Goal: Find contact information: Find contact information

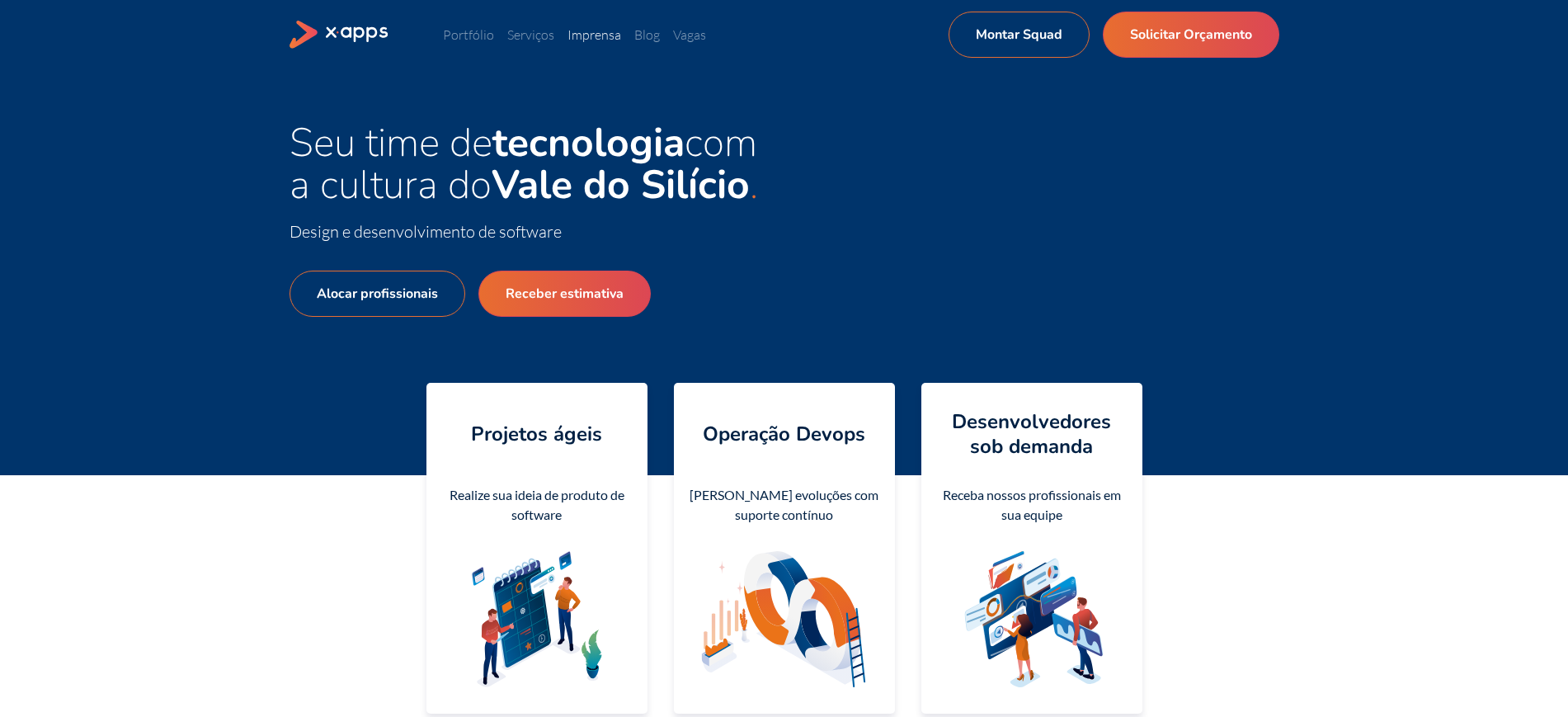
click at [574, 32] on link "Imprensa" at bounding box center [595, 35] width 54 height 17
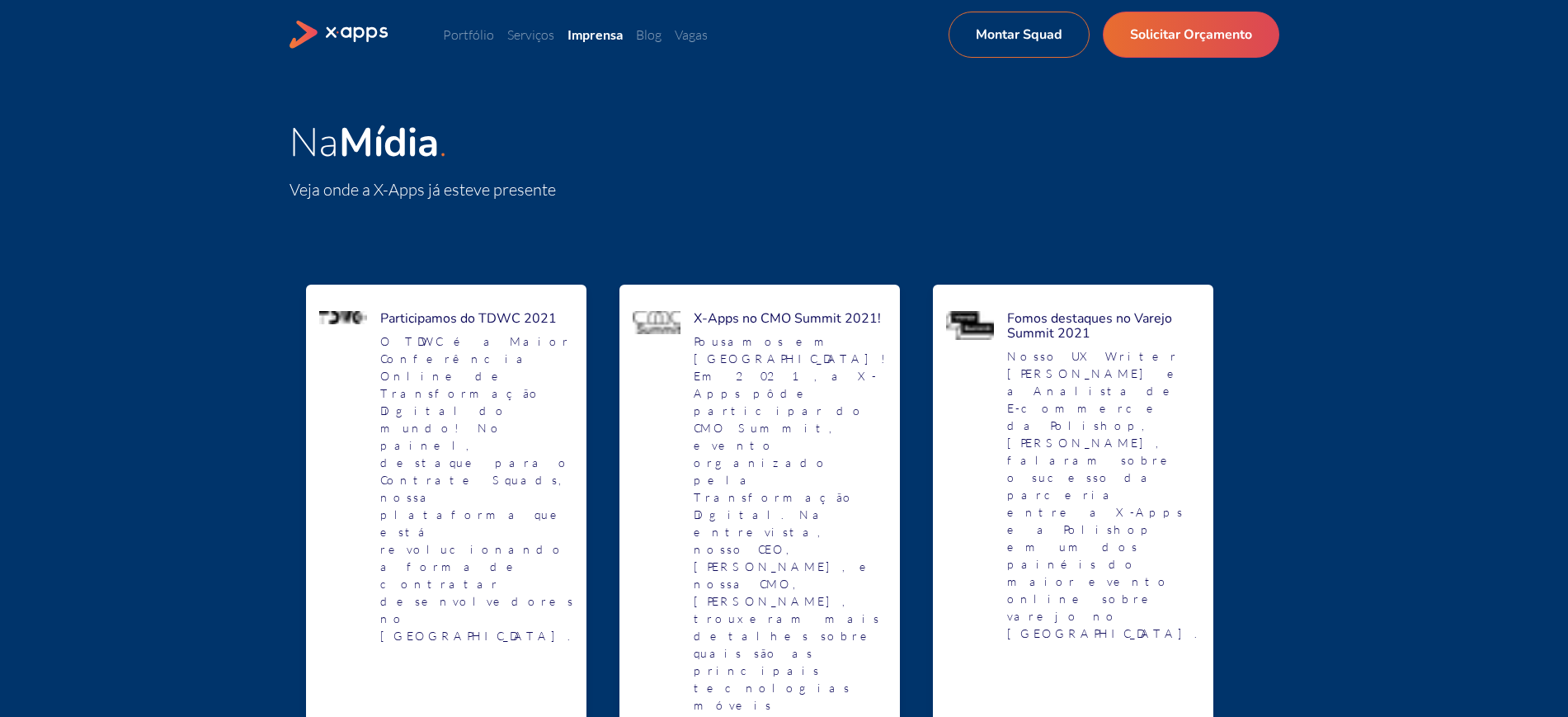
click at [352, 34] on icon at bounding box center [358, 34] width 64 height 16
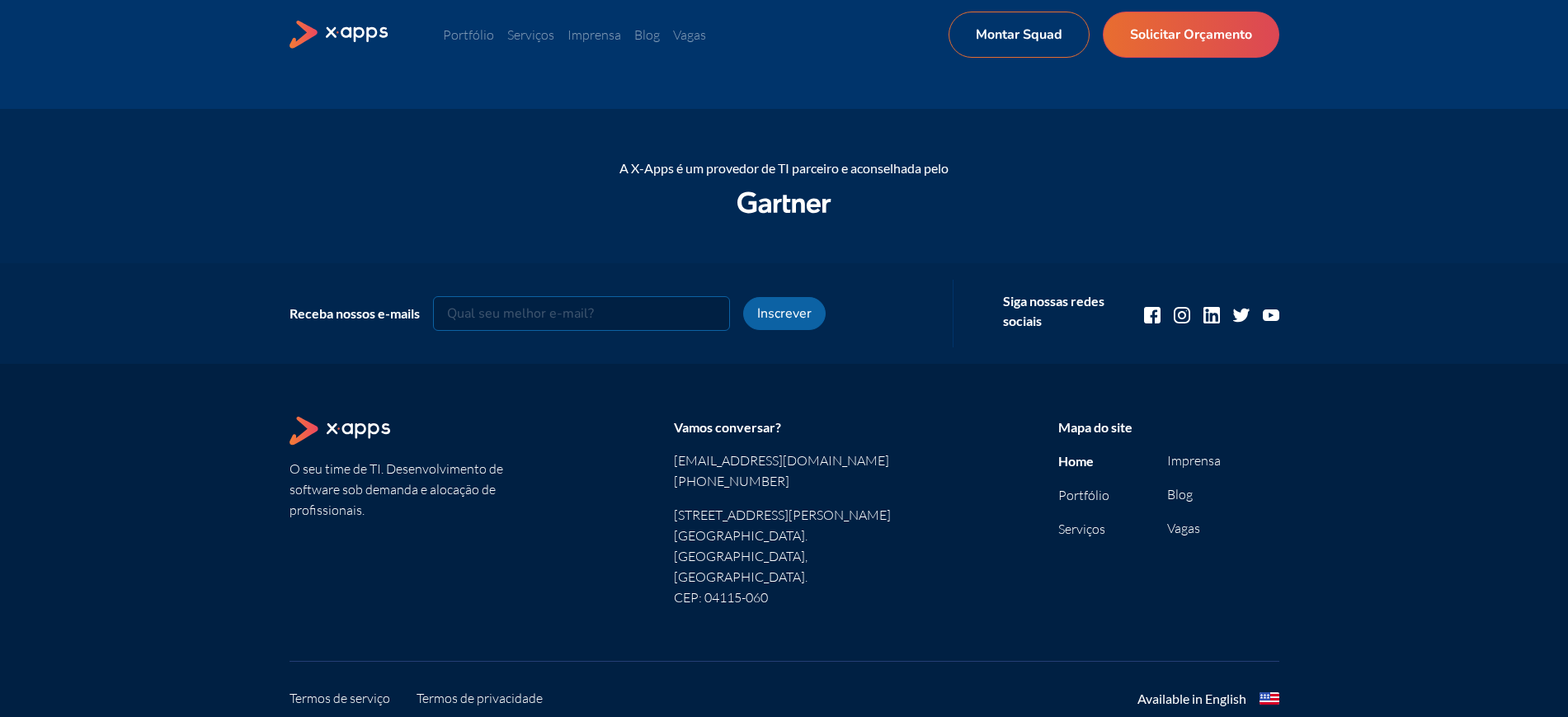
scroll to position [2075, 0]
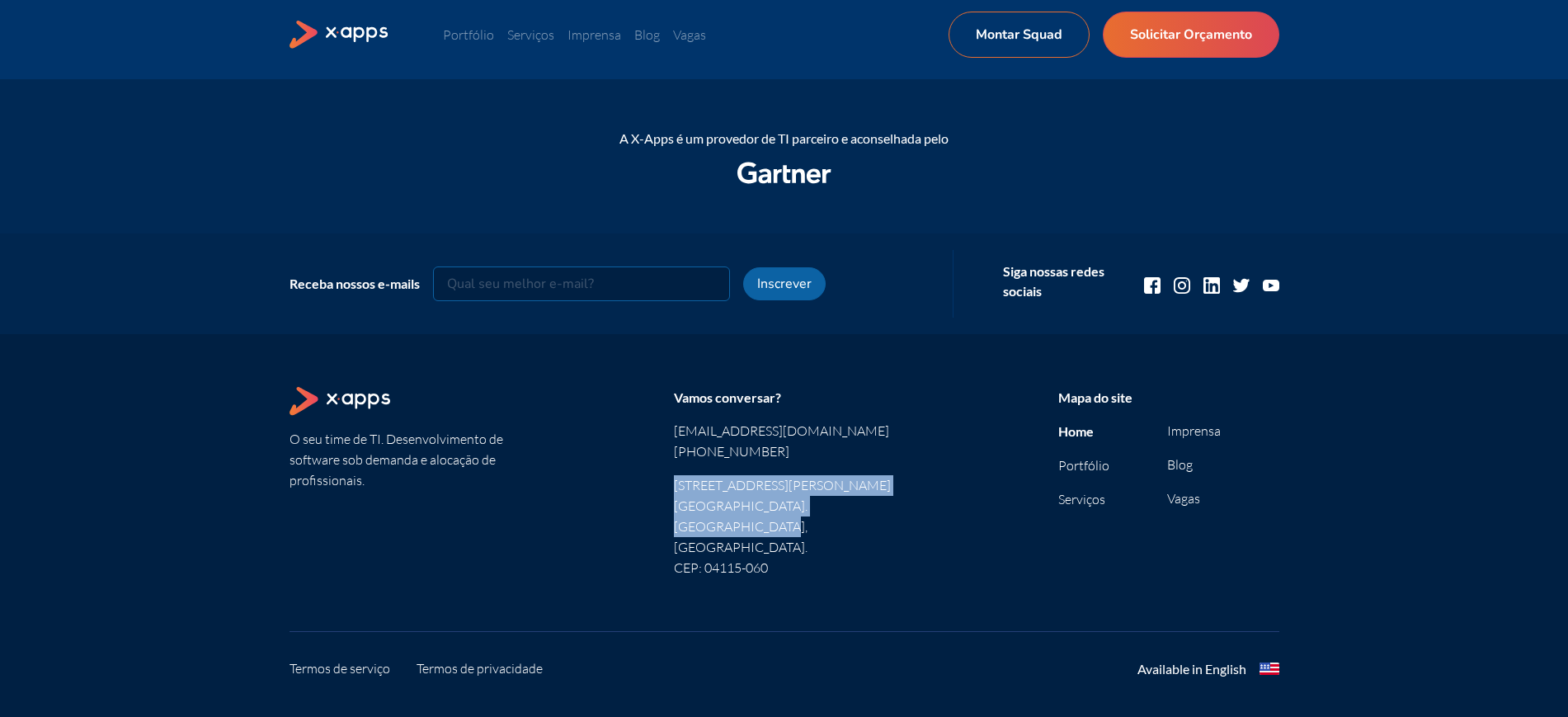
drag, startPoint x: 674, startPoint y: 479, endPoint x: 868, endPoint y: 503, distance: 195.5
click at [868, 503] on span "[STREET_ADDRESS][PERSON_NAME]. [GEOGRAPHIC_DATA], [GEOGRAPHIC_DATA]. CEP: 04115…" at bounding box center [784, 526] width 221 height 103
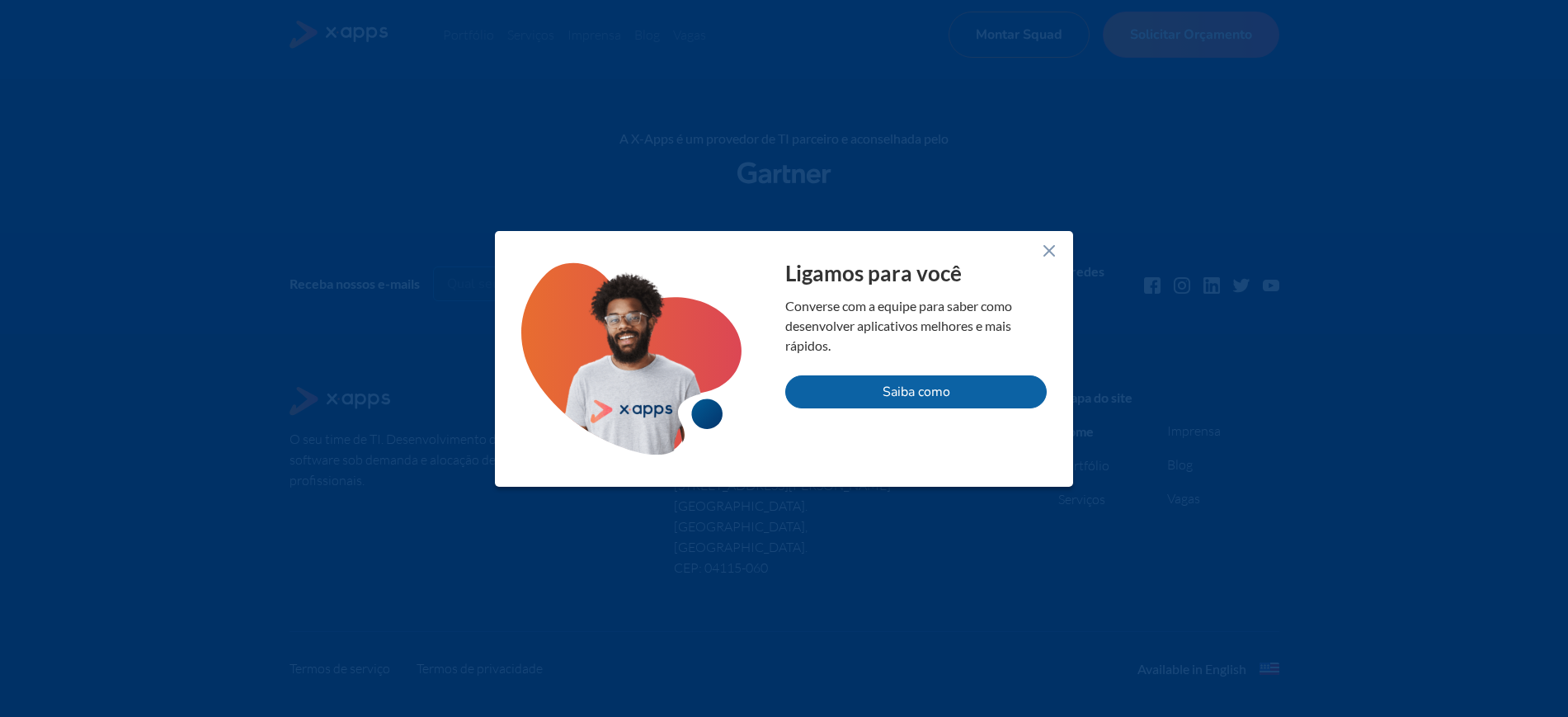
click at [1055, 241] on icon at bounding box center [1049, 250] width 19 height 19
